Goal: Navigation & Orientation: Find specific page/section

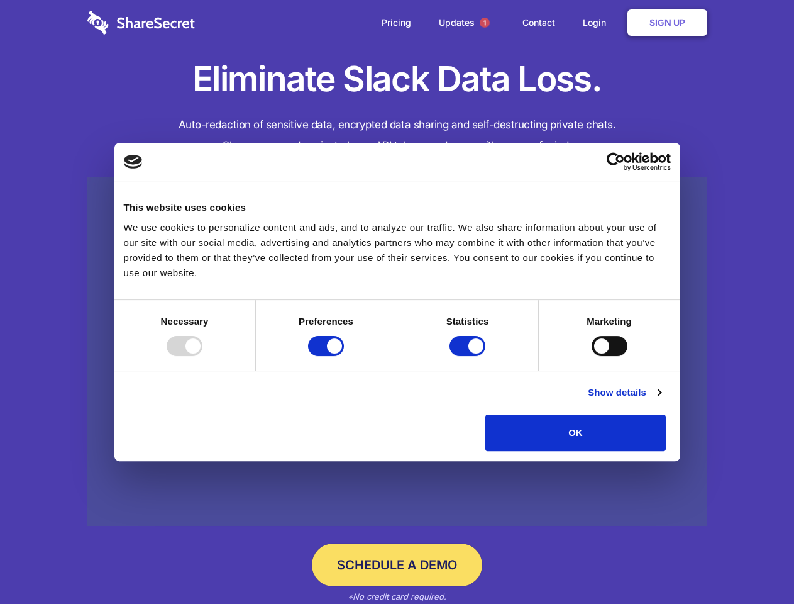
click at [202, 356] on div at bounding box center [185, 346] width 36 height 20
click at [344, 356] on input "Preferences" at bounding box center [326, 346] width 36 height 20
checkbox input "false"
click at [469, 356] on input "Statistics" at bounding box center [467, 346] width 36 height 20
checkbox input "false"
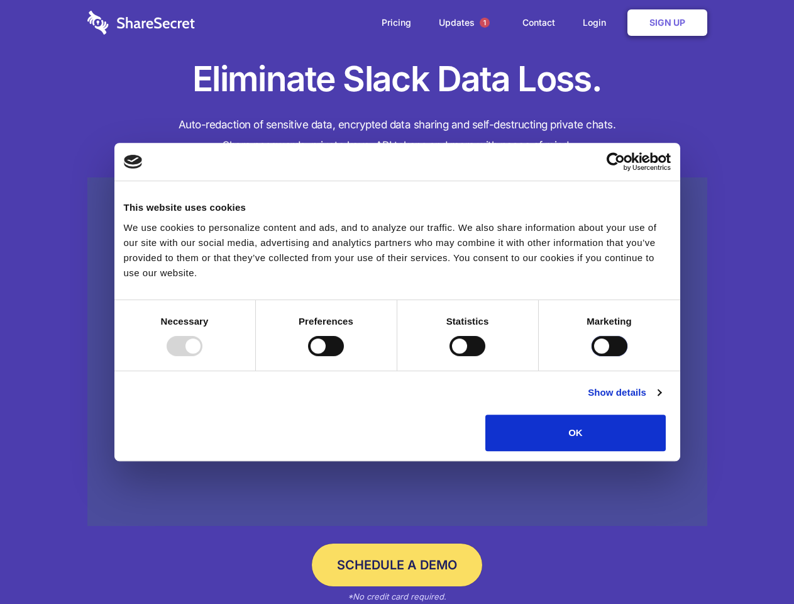
click at [592, 356] on input "Marketing" at bounding box center [610, 346] width 36 height 20
checkbox input "true"
click at [661, 400] on link "Show details" at bounding box center [624, 392] width 73 height 15
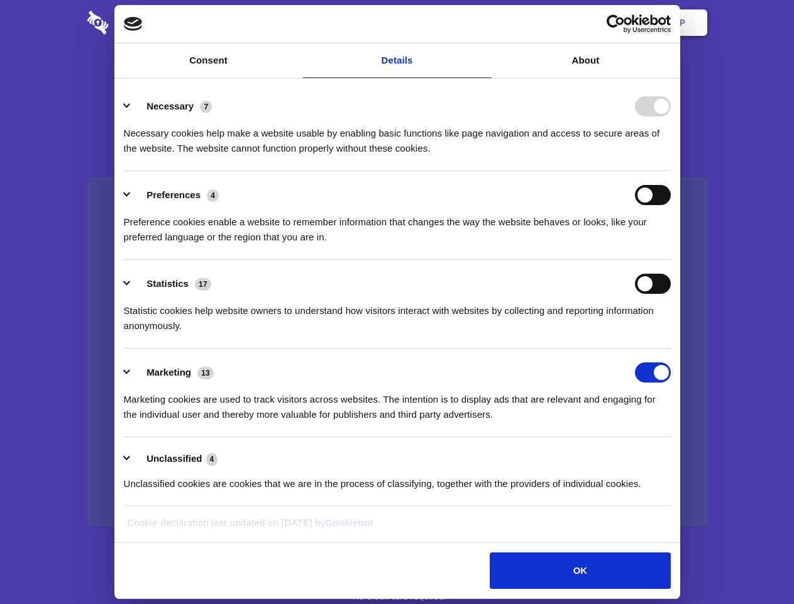
click at [671, 171] on li "Necessary 7 Necessary cookies help make a website usable by enabling basic func…" at bounding box center [397, 126] width 547 height 89
click at [484, 23] on span "1" at bounding box center [485, 23] width 10 height 10
